Goal: Use online tool/utility: Use online tool/utility

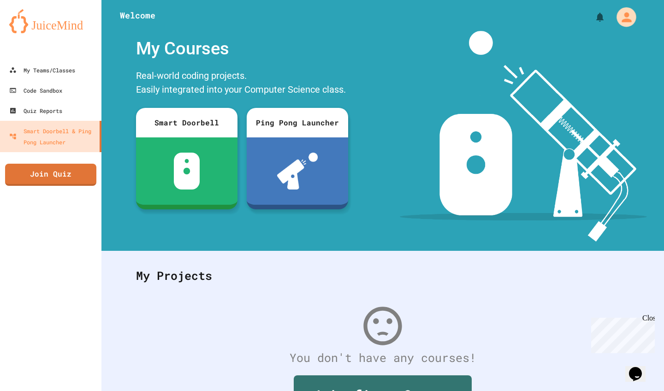
click at [582, 24] on icon "My Account" at bounding box center [626, 17] width 15 height 15
click at [582, 341] on div at bounding box center [332, 391] width 664 height 0
click at [59, 76] on link "My Teams/Classes" at bounding box center [51, 69] width 105 height 21
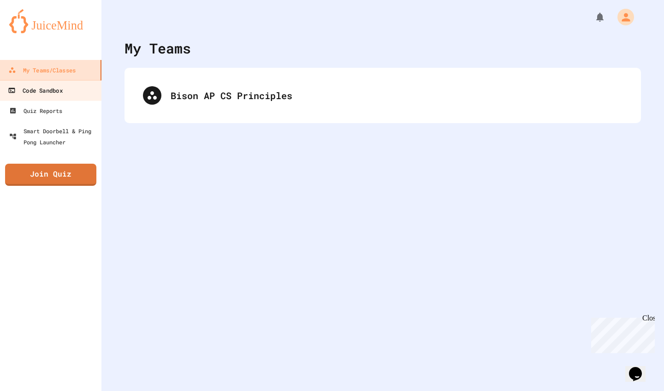
click at [65, 98] on link "Code Sandbox" at bounding box center [51, 90] width 105 height 21
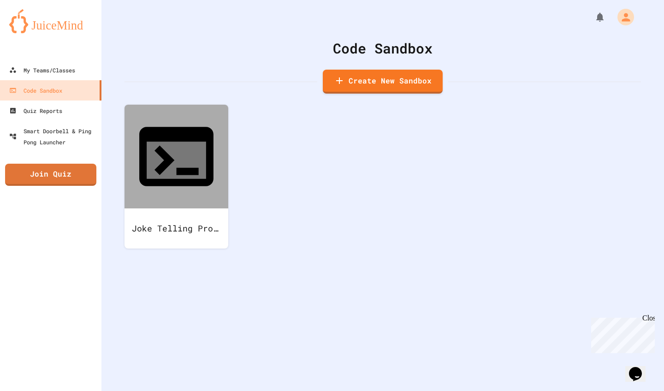
click at [582, 318] on div "Close" at bounding box center [648, 320] width 12 height 12
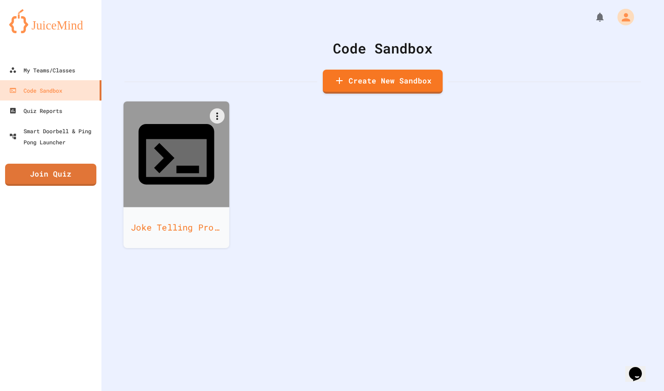
click at [198, 108] on div at bounding box center [177, 154] width 106 height 106
